Goal: Task Accomplishment & Management: Use online tool/utility

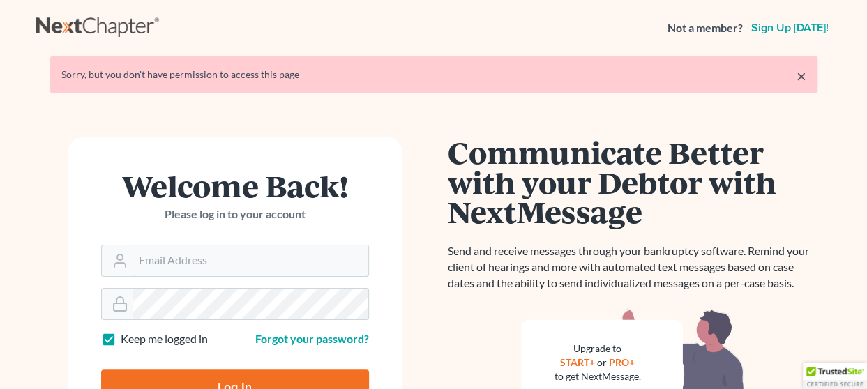
type input "[EMAIL_ADDRESS][DOMAIN_NAME]"
click at [246, 379] on input "Log In" at bounding box center [235, 387] width 268 height 35
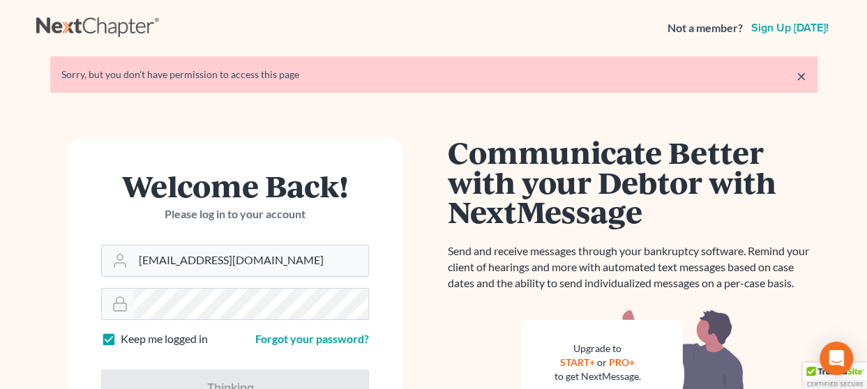
type input "Thinking..."
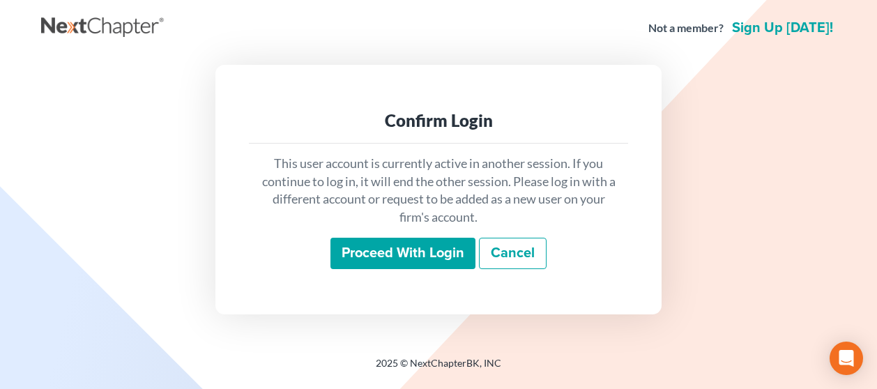
click at [403, 249] on input "Proceed with login" at bounding box center [402, 254] width 145 height 32
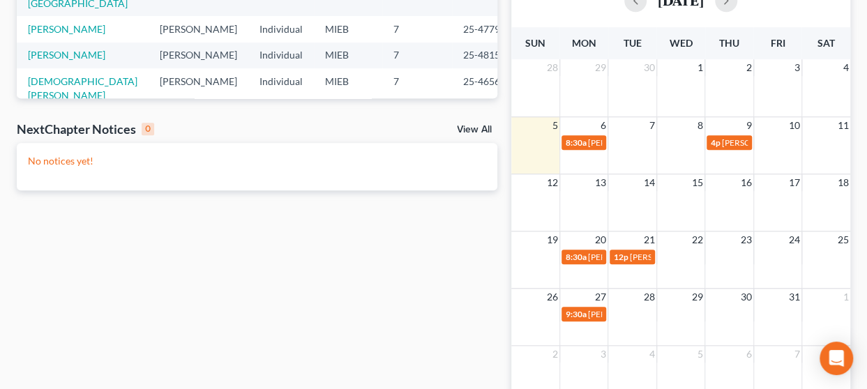
scroll to position [372, 0]
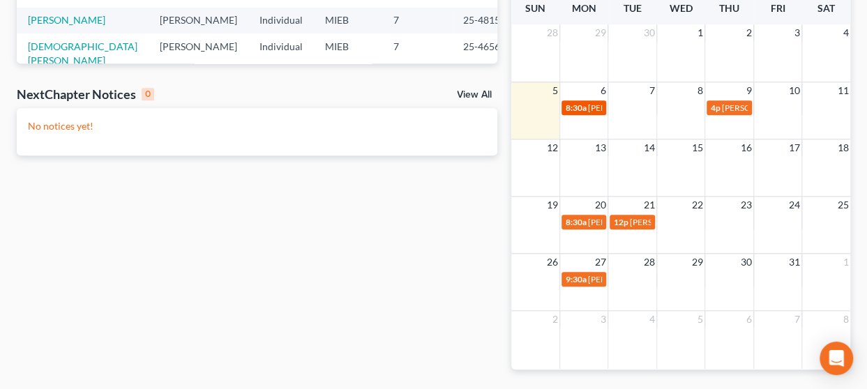
click at [588, 109] on span "[PERSON_NAME] - Control Date" at bounding box center [647, 107] width 119 height 10
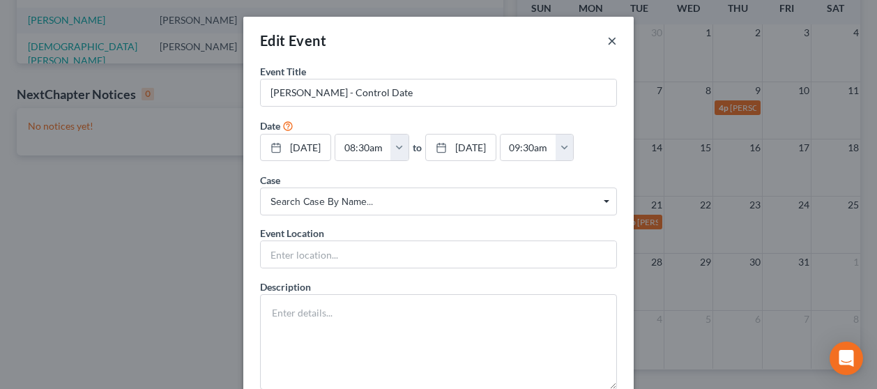
click at [607, 43] on button "×" at bounding box center [612, 40] width 10 height 17
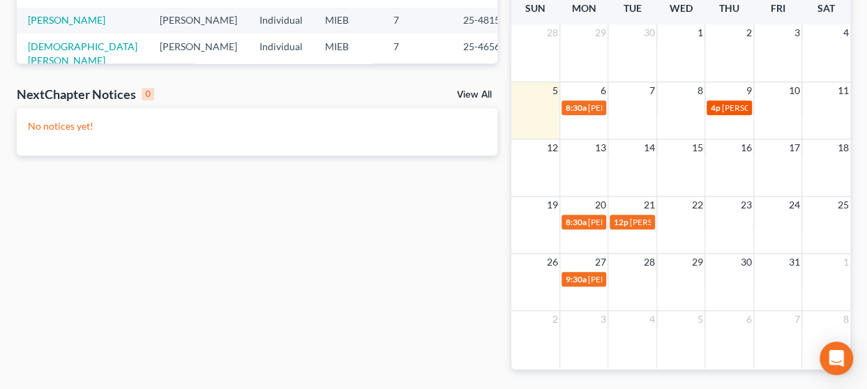
click at [739, 107] on span "[PERSON_NAME] in person" at bounding box center [772, 107] width 101 height 10
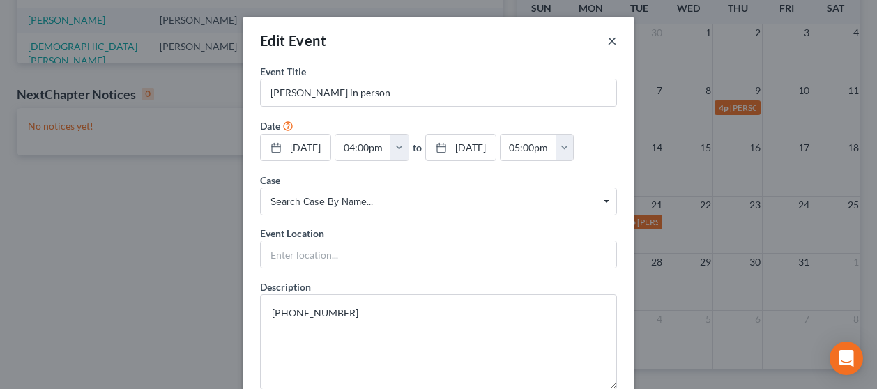
click at [608, 39] on button "×" at bounding box center [612, 40] width 10 height 17
